Goal: Information Seeking & Learning: Learn about a topic

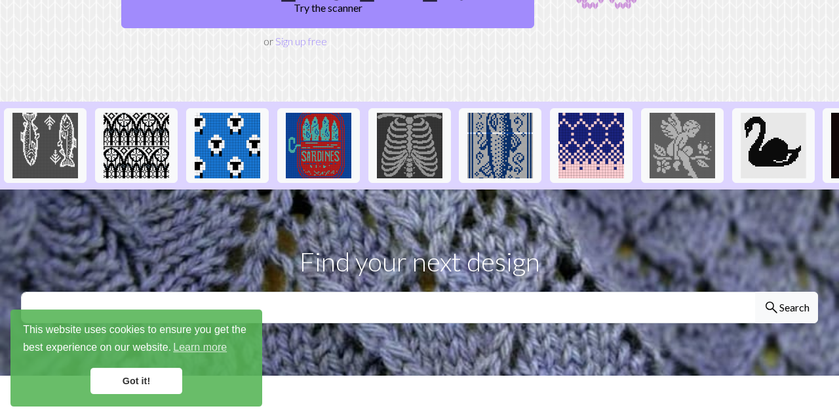
scroll to position [209, 0]
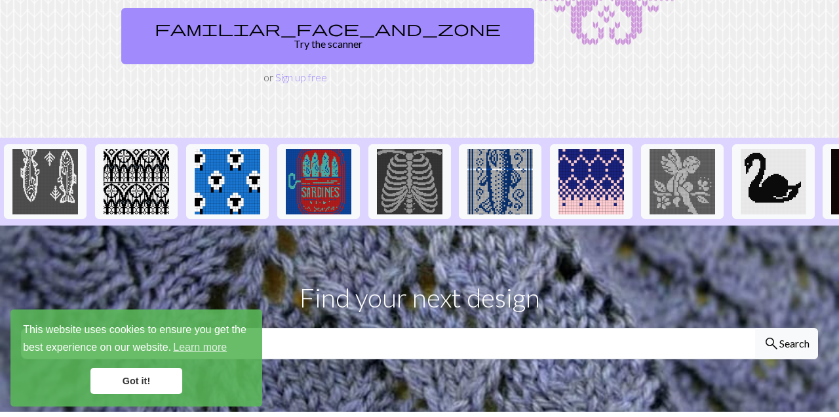
drag, startPoint x: 820, startPoint y: 133, endPoint x: 504, endPoint y: 171, distance: 318.3
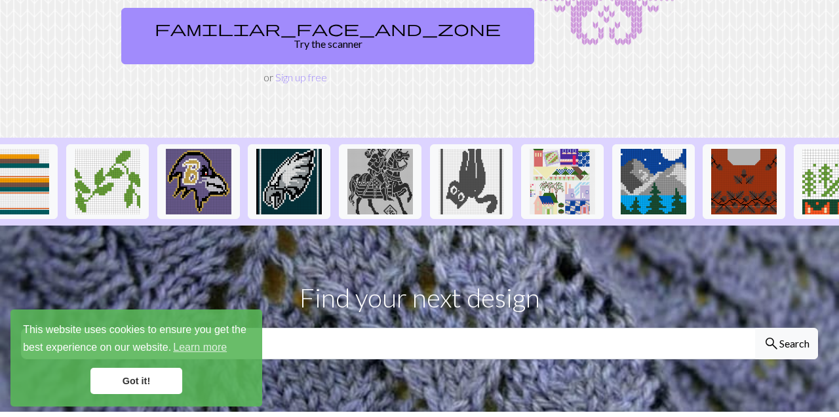
scroll to position [0, 1436]
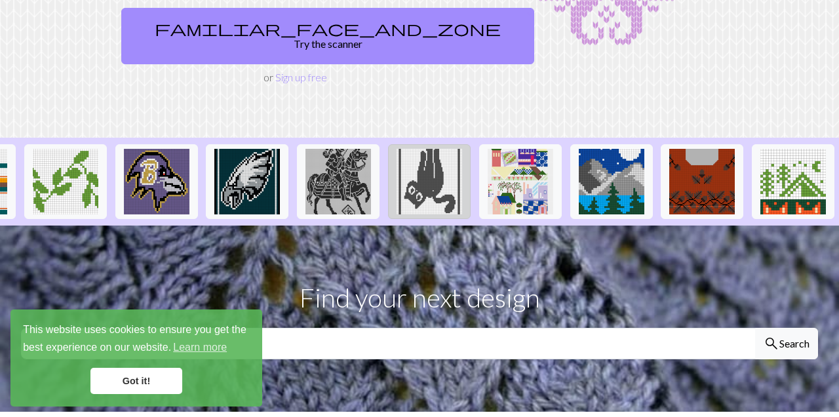
click at [445, 149] on img at bounding box center [430, 182] width 66 height 66
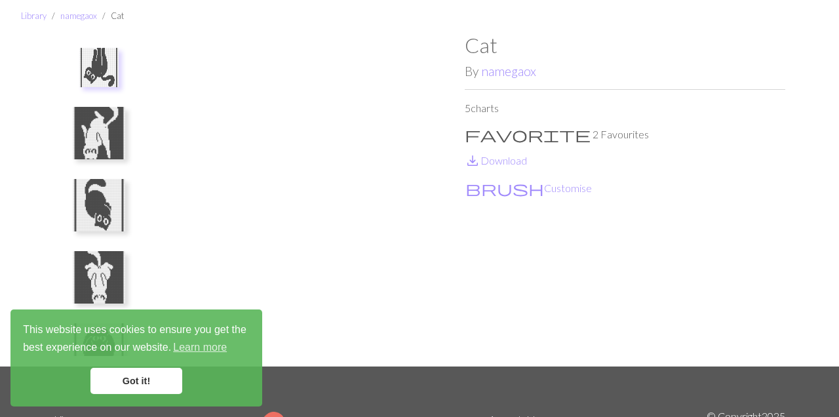
scroll to position [70, 0]
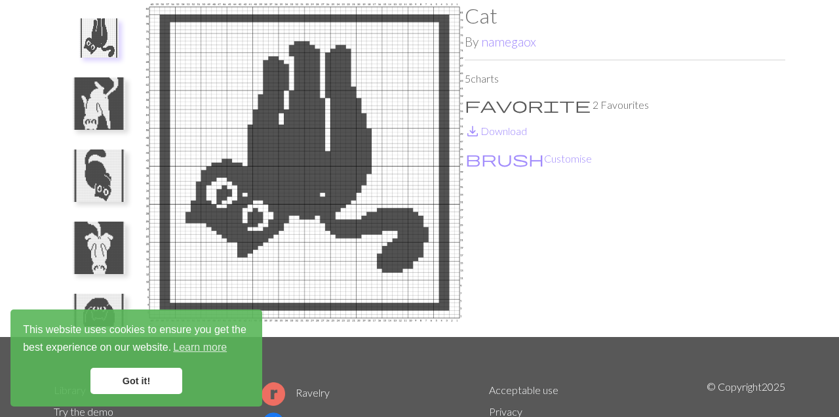
click at [98, 112] on img at bounding box center [99, 103] width 52 height 52
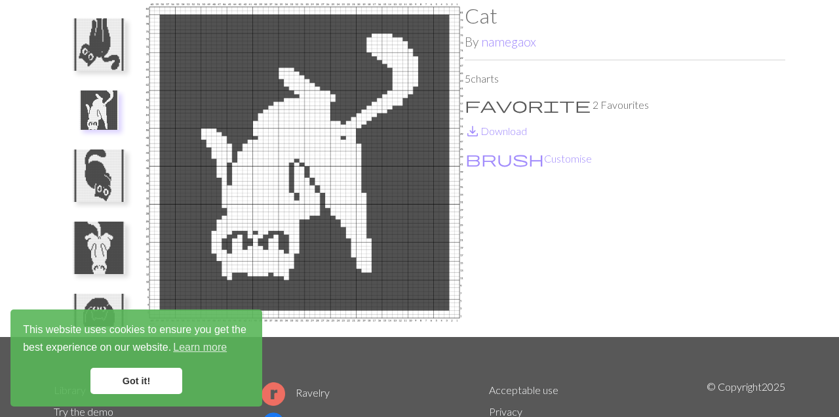
click at [87, 188] on img at bounding box center [99, 176] width 52 height 52
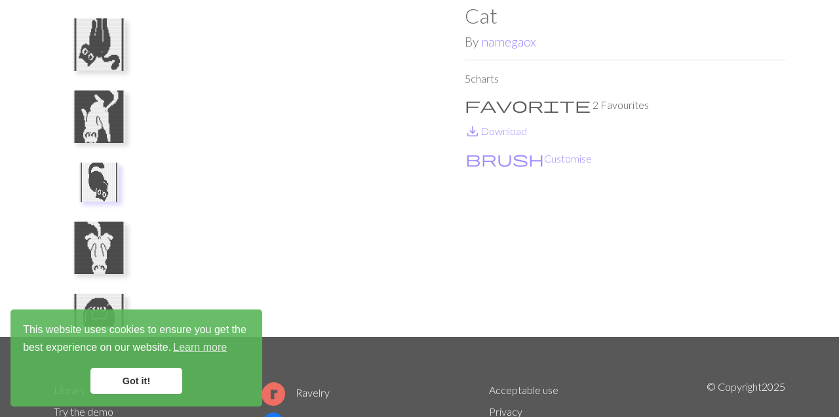
scroll to position [35, 0]
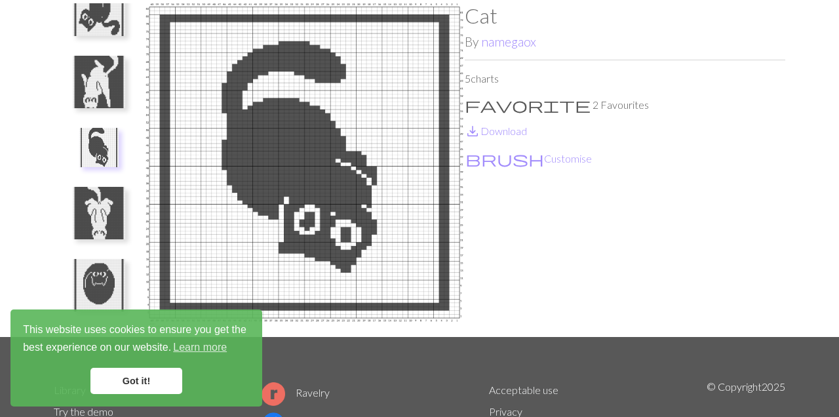
click at [105, 205] on img at bounding box center [99, 213] width 52 height 52
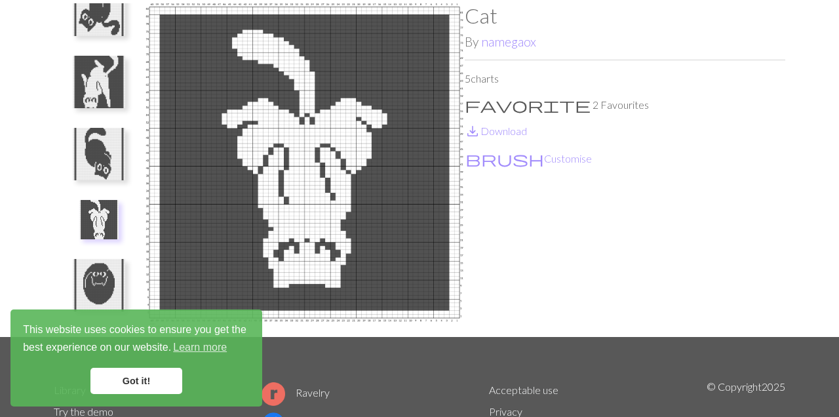
click at [87, 277] on img at bounding box center [99, 285] width 52 height 52
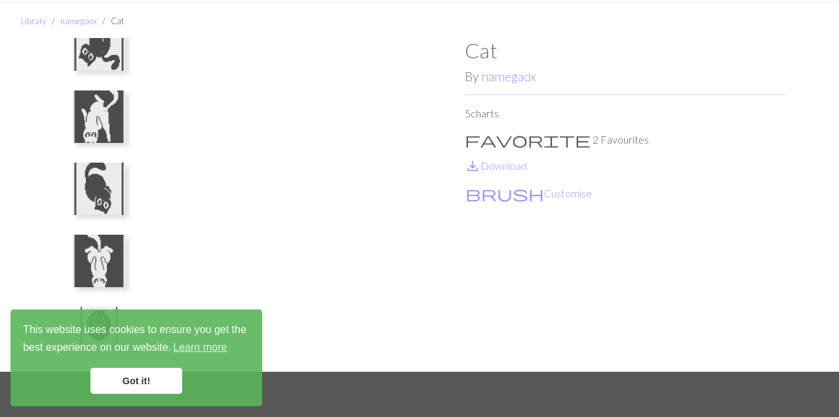
scroll to position [0, 0]
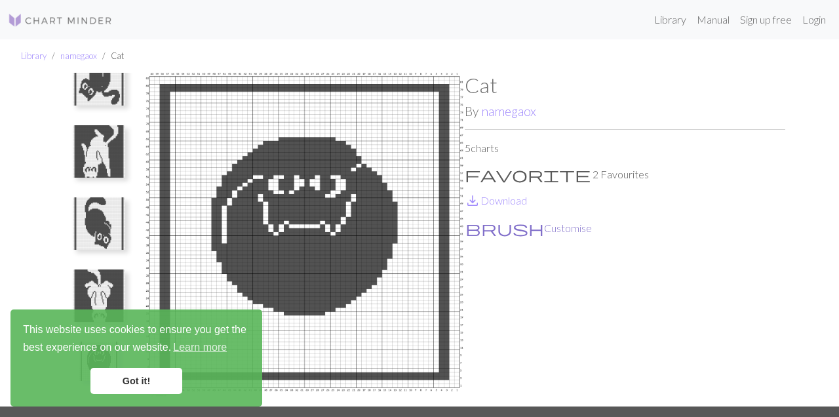
click at [508, 224] on button "brush Customise" at bounding box center [529, 228] width 128 height 17
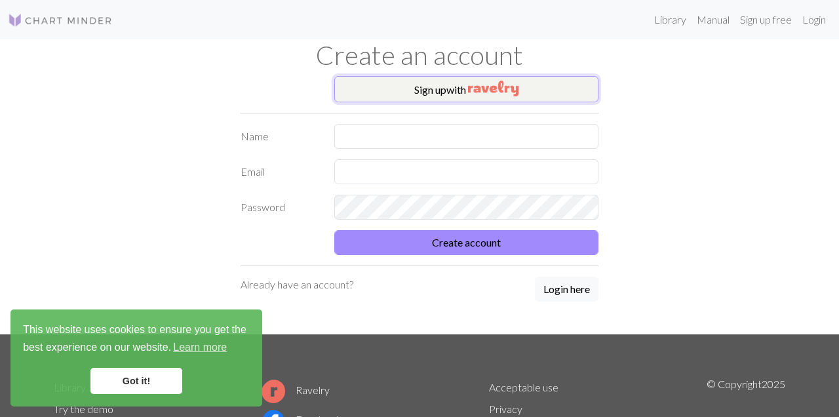
click at [382, 90] on button "Sign up with" at bounding box center [466, 89] width 265 height 26
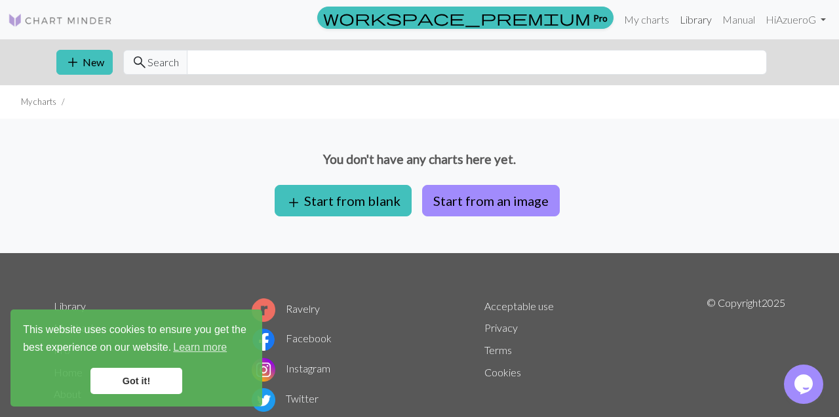
click at [685, 20] on link "Library" at bounding box center [696, 20] width 43 height 26
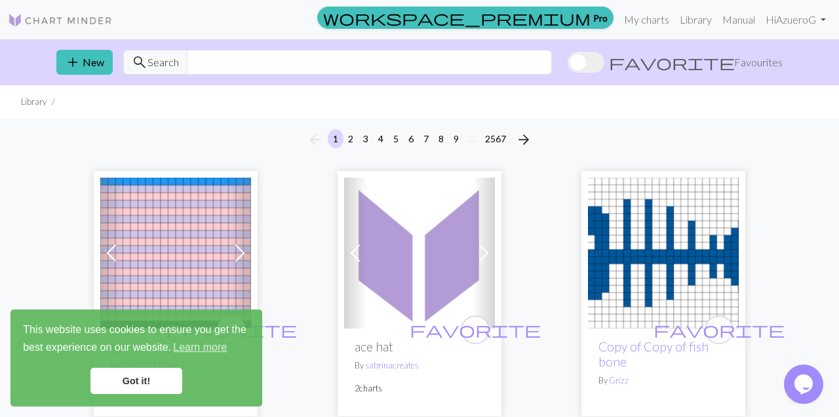
click at [127, 372] on link "Got it!" at bounding box center [137, 381] width 92 height 26
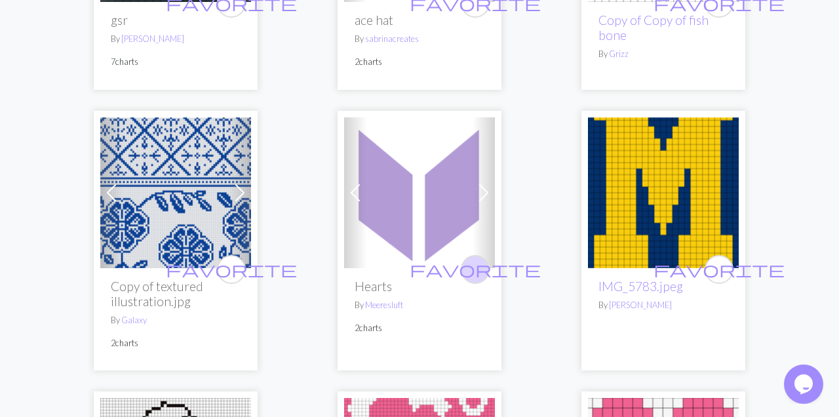
scroll to position [348, 0]
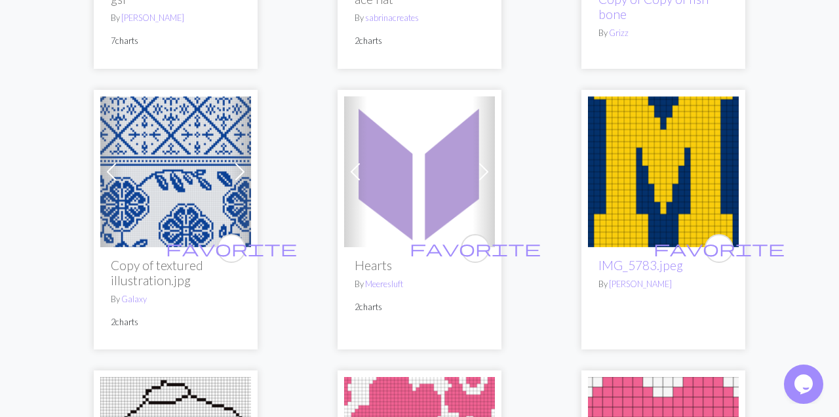
click at [485, 170] on span at bounding box center [483, 171] width 21 height 21
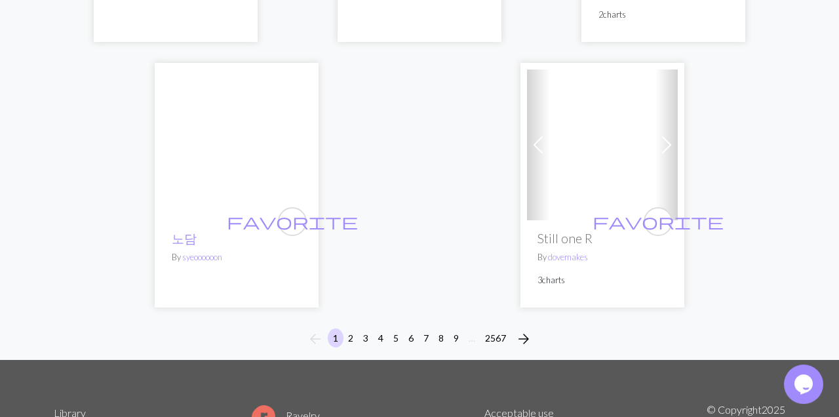
scroll to position [4519, 0]
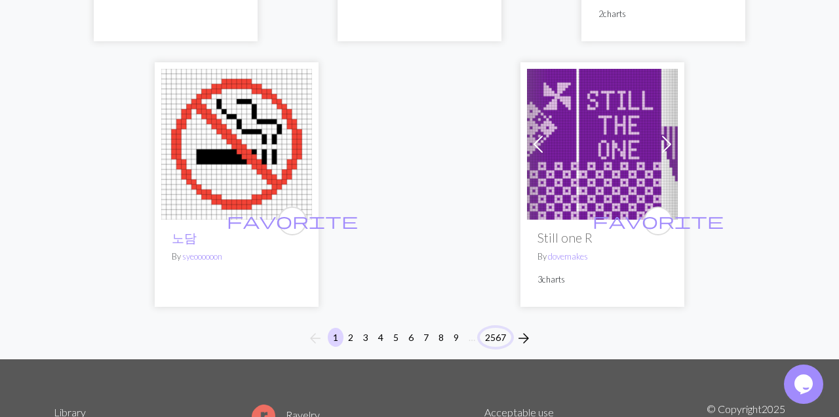
click at [489, 328] on button "2567" at bounding box center [495, 337] width 31 height 19
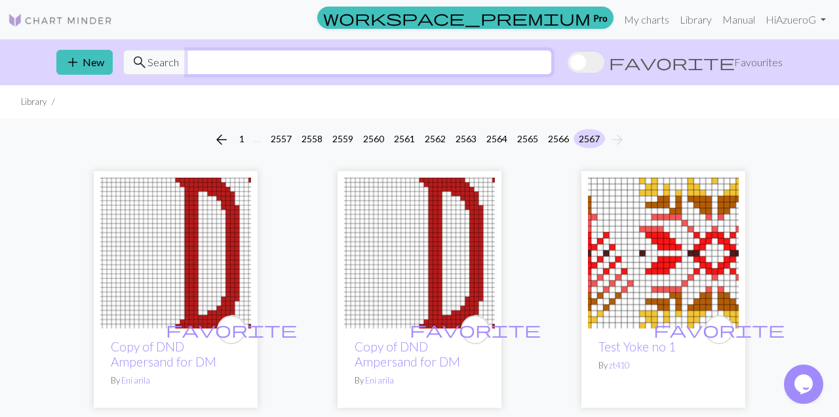
click at [282, 57] on input "text" at bounding box center [369, 62] width 365 height 25
type input "cat"
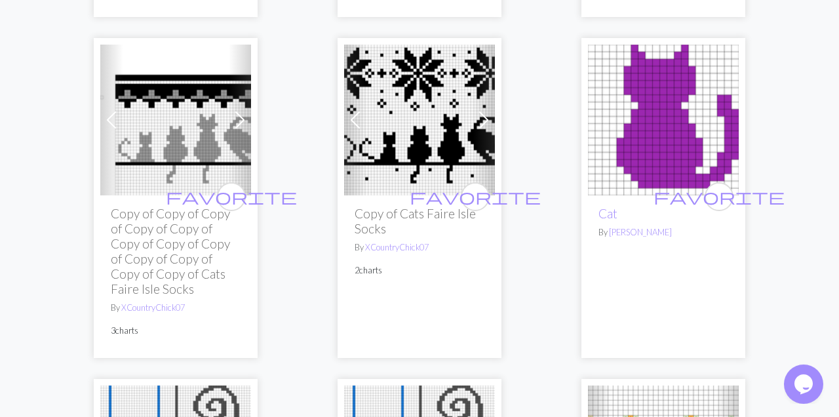
scroll to position [1043, 0]
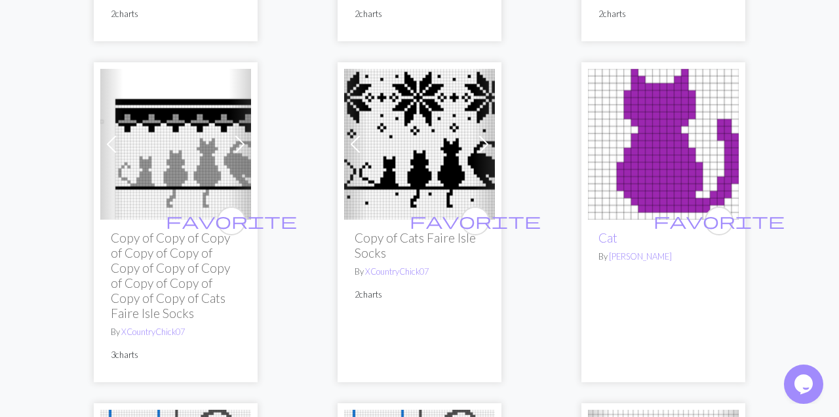
click at [483, 136] on span at bounding box center [483, 144] width 21 height 21
click at [359, 134] on span at bounding box center [355, 144] width 21 height 21
click at [483, 134] on span at bounding box center [483, 144] width 21 height 21
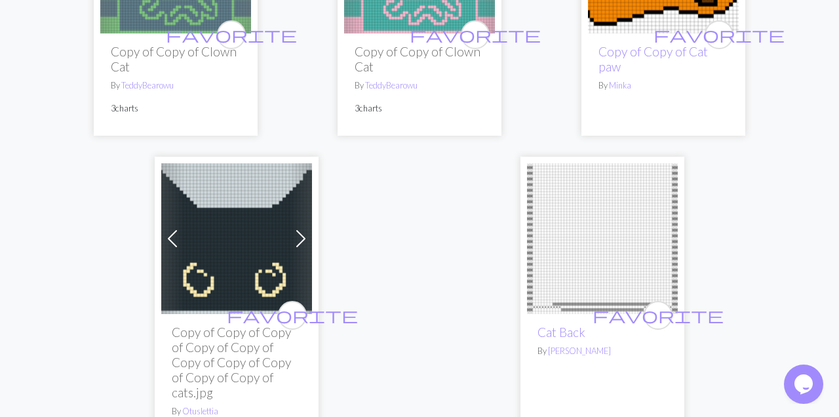
scroll to position [4797, 0]
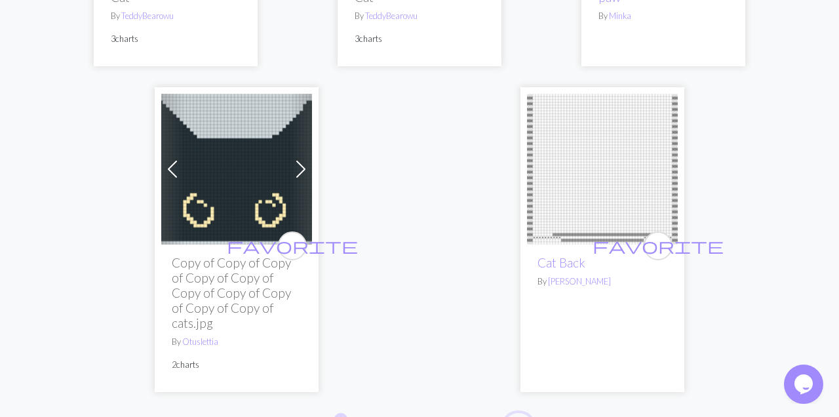
click at [519, 414] on span "arrow_forward" at bounding box center [519, 423] width 16 height 18
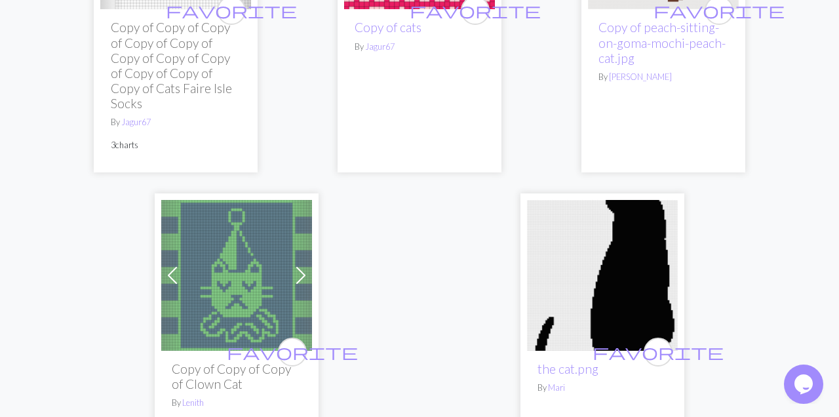
scroll to position [4727, 0]
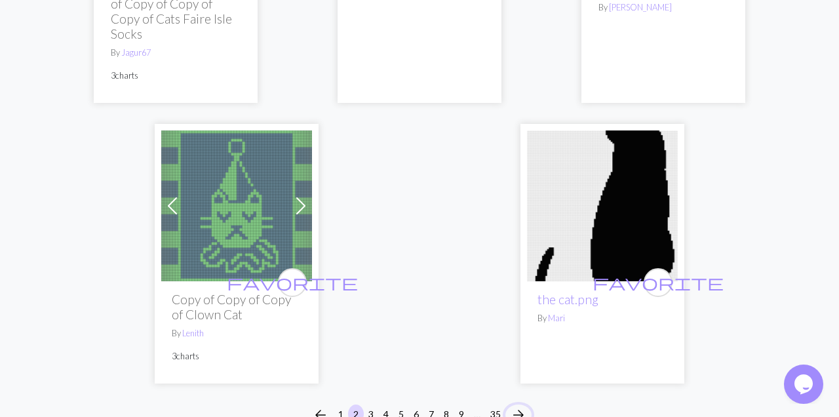
click at [508, 405] on button "arrow_forward" at bounding box center [519, 415] width 26 height 21
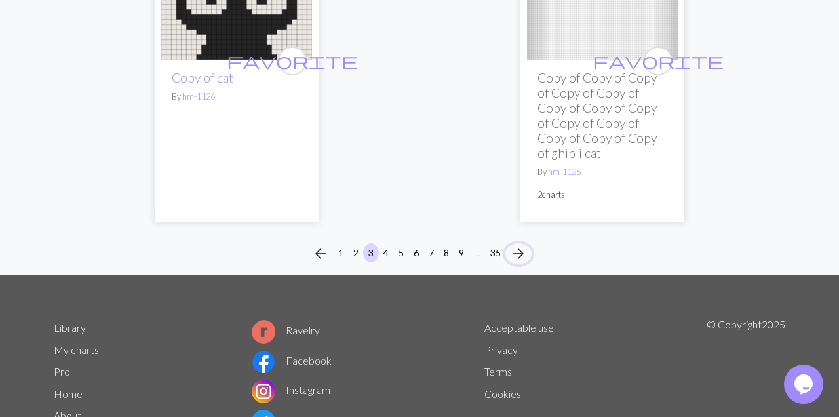
scroll to position [4763, 0]
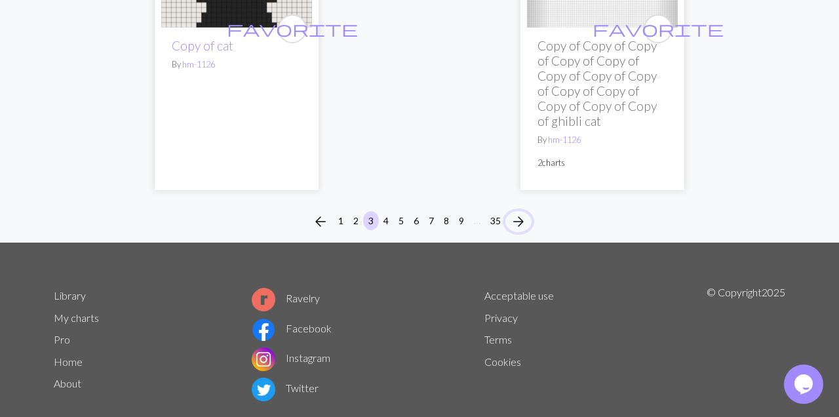
click at [519, 212] on span "arrow_forward" at bounding box center [519, 221] width 16 height 18
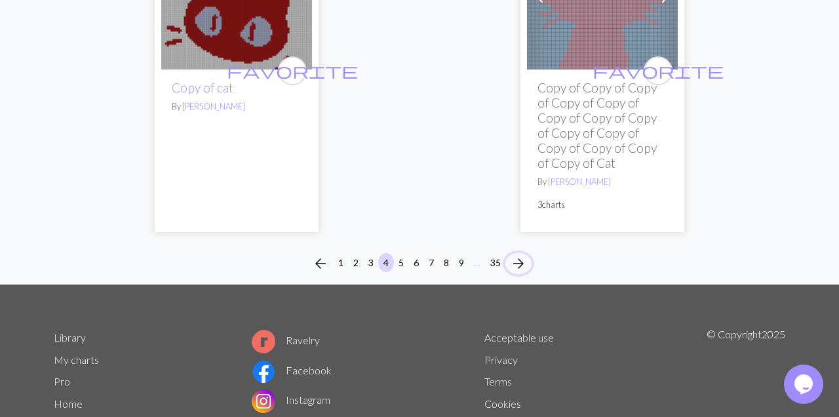
scroll to position [5214, 0]
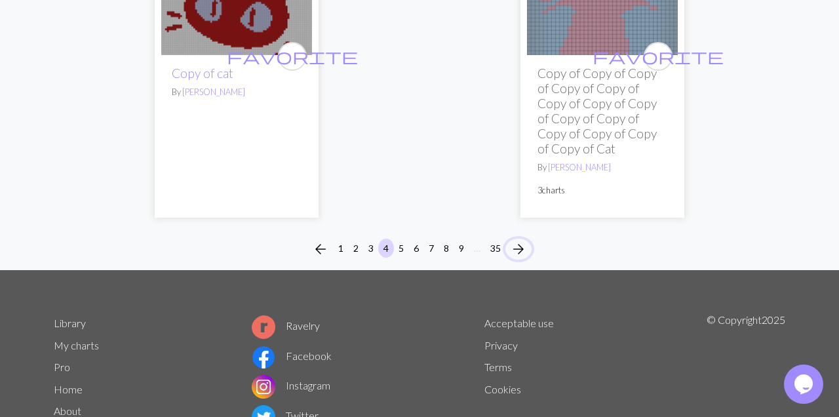
click at [514, 240] on span "arrow_forward" at bounding box center [519, 249] width 16 height 18
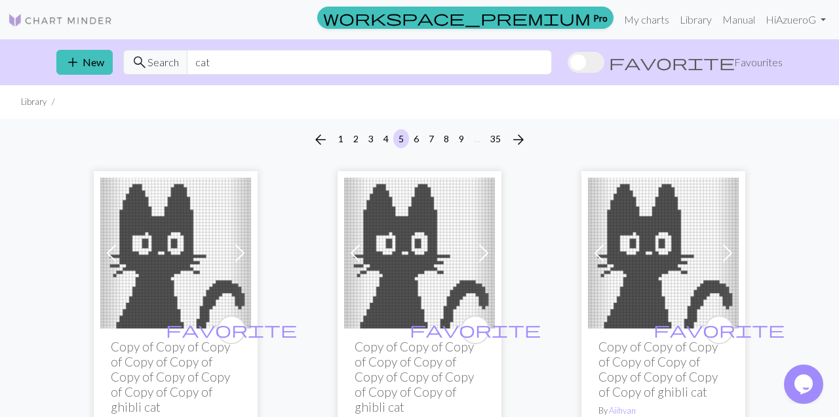
click at [87, 18] on img at bounding box center [60, 20] width 105 height 16
